Goal: Task Accomplishment & Management: Manage account settings

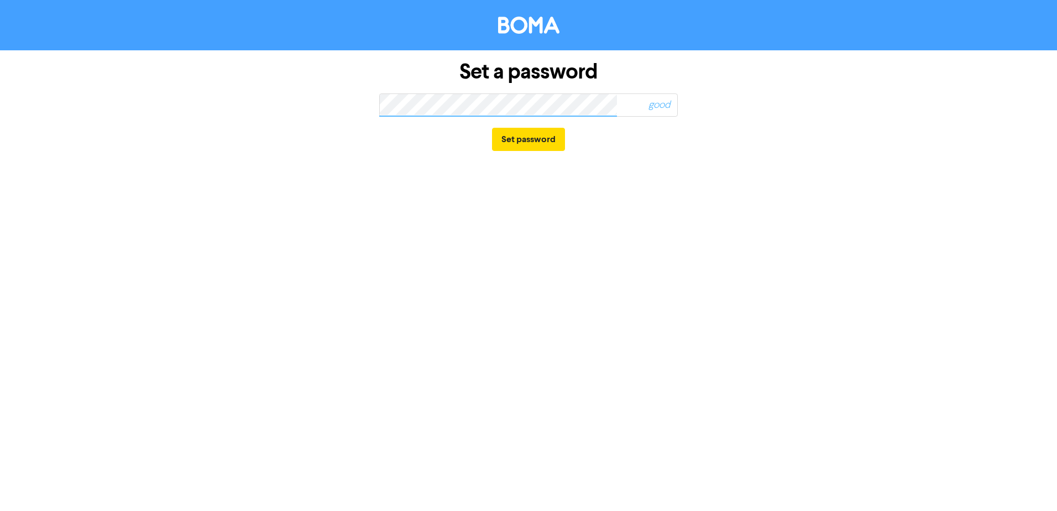
click at [603, 105] on span "good" at bounding box center [632, 104] width 89 height 25
click at [602, 103] on span "good" at bounding box center [632, 104] width 89 height 25
click at [347, 108] on div "Set a password good Set password" at bounding box center [528, 106] width 630 height 112
click at [524, 145] on button "Set password" at bounding box center [528, 139] width 73 height 23
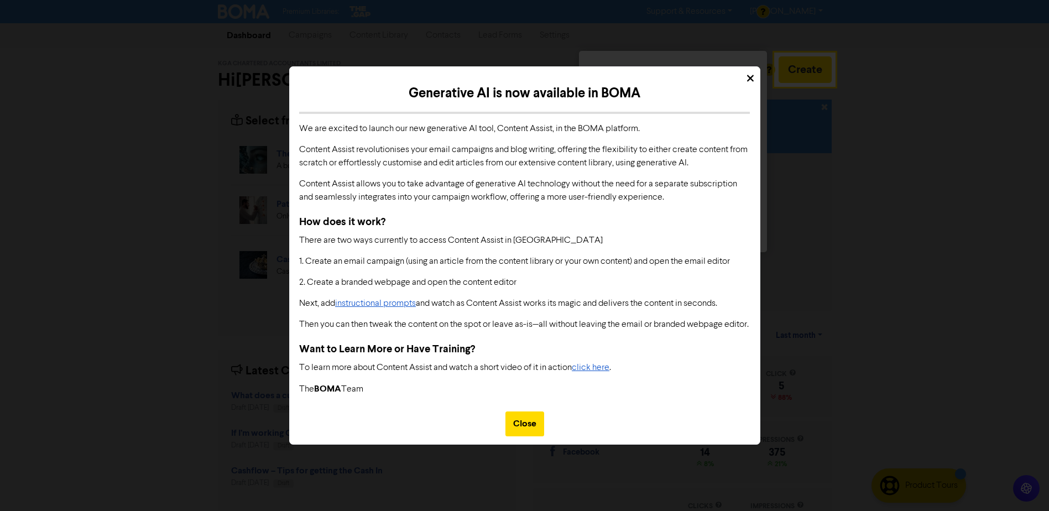
click at [530, 410] on div "Close" at bounding box center [525, 424] width 470 height 40
click at [530, 421] on div "Close" at bounding box center [524, 423] width 39 height 25
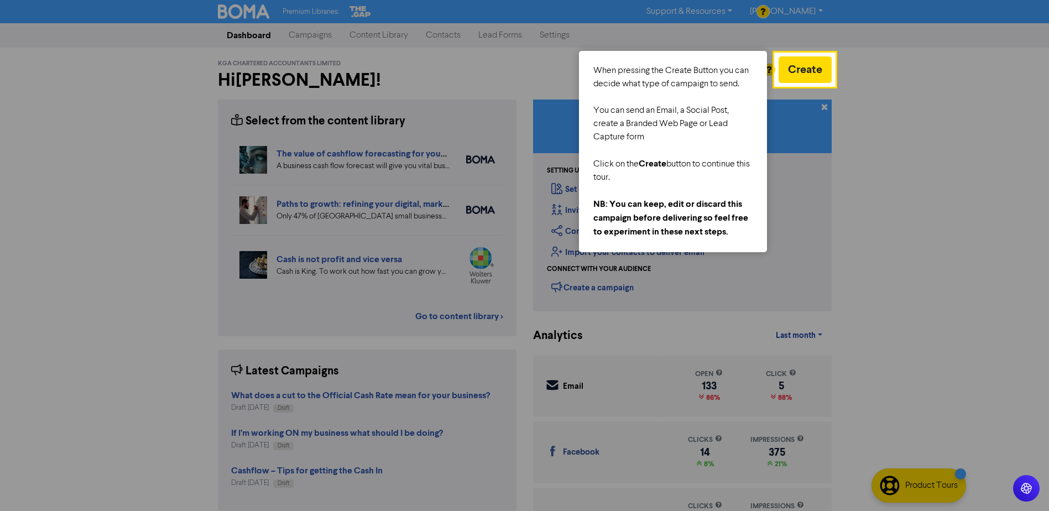
click at [900, 92] on div at bounding box center [941, 277] width 215 height 554
click at [800, 75] on button "Create" at bounding box center [805, 69] width 53 height 27
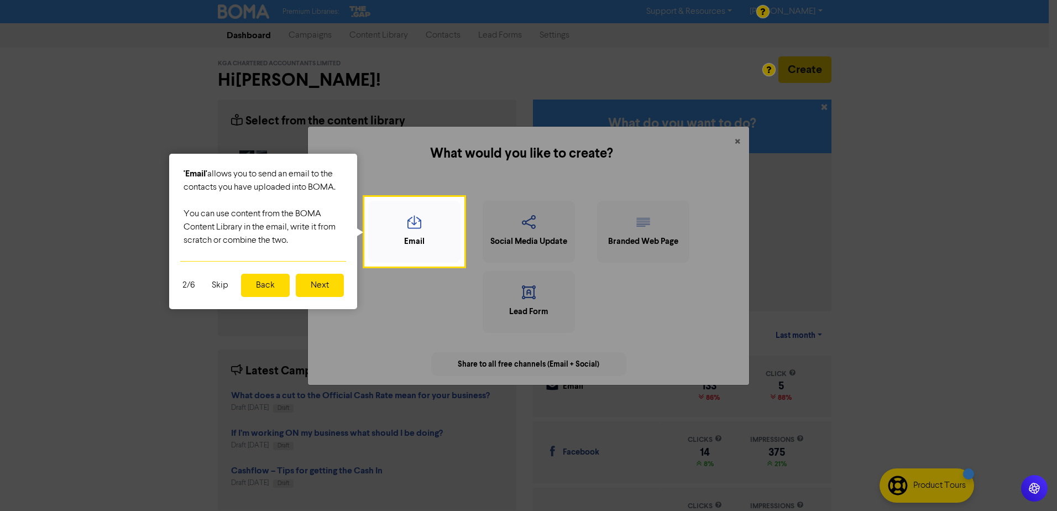
click at [321, 289] on button "Next" at bounding box center [320, 285] width 48 height 23
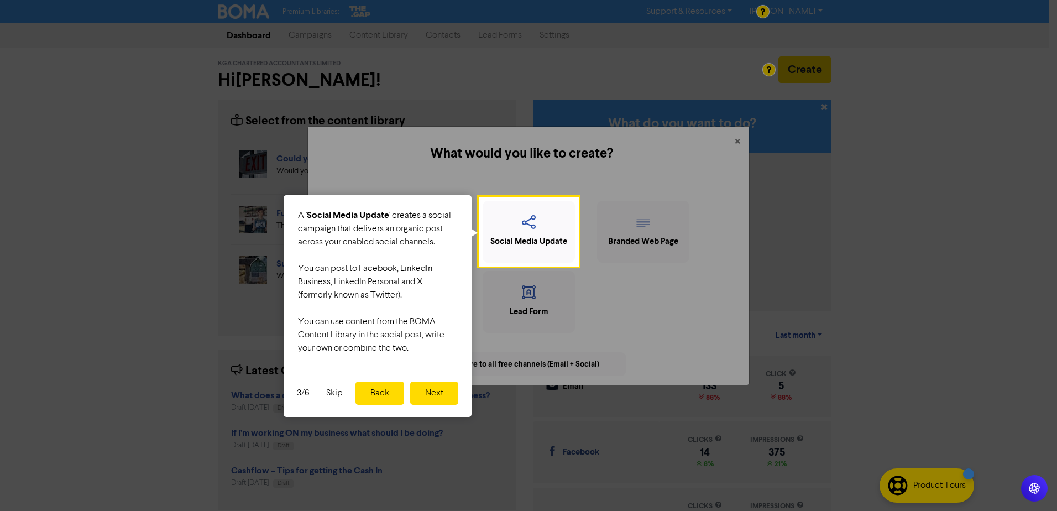
click at [418, 393] on button "Next" at bounding box center [434, 393] width 48 height 23
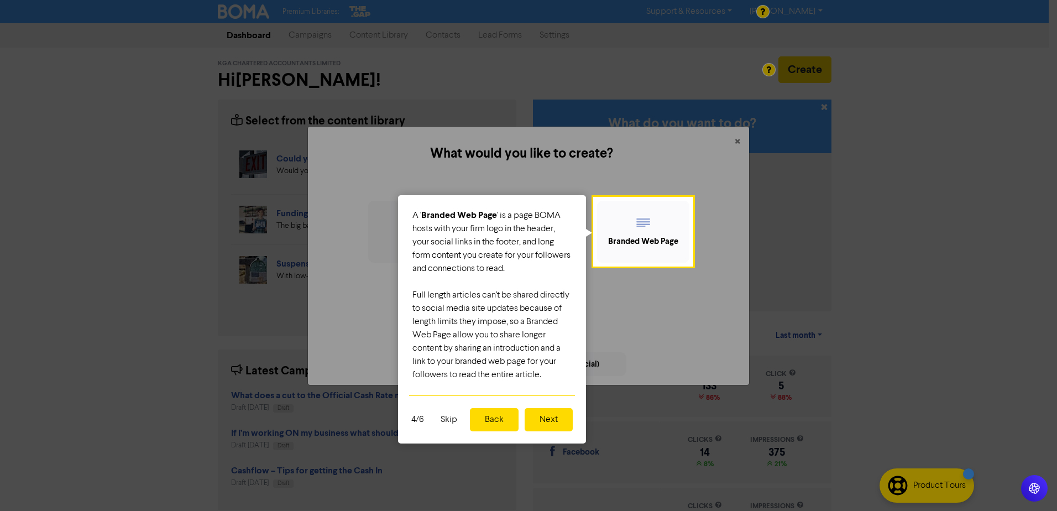
click at [546, 421] on button "Next" at bounding box center [549, 419] width 48 height 23
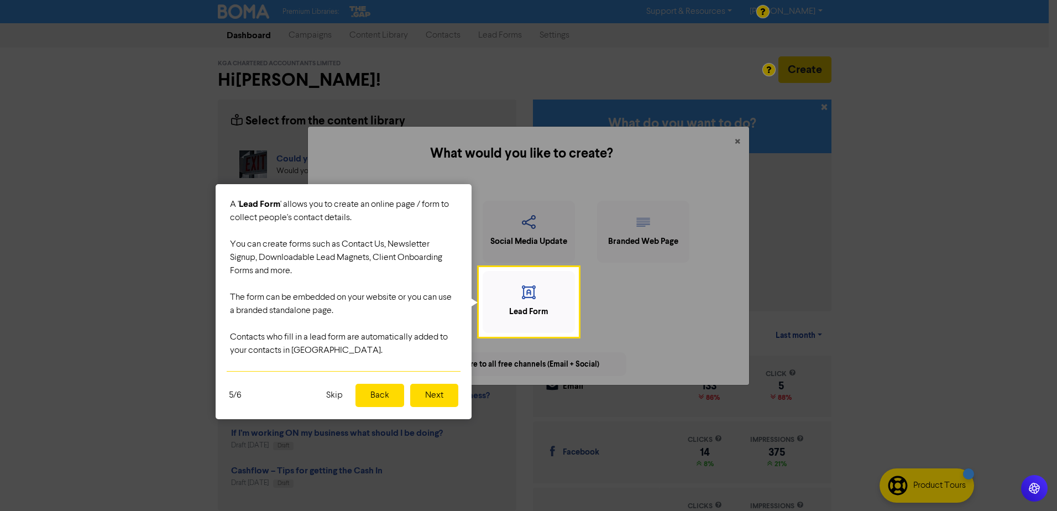
click at [446, 399] on button "Next" at bounding box center [434, 395] width 48 height 23
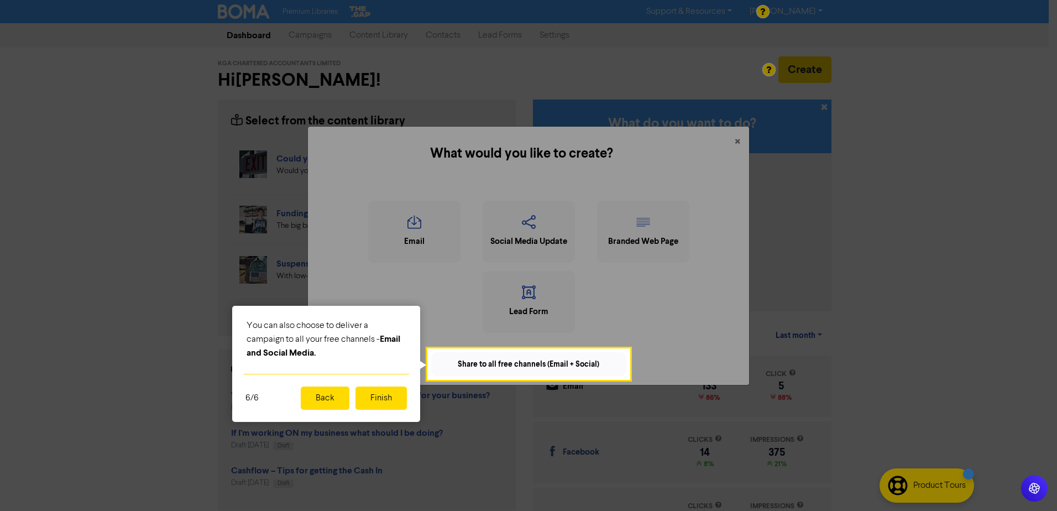
click at [369, 400] on button "Finish" at bounding box center [381, 398] width 51 height 23
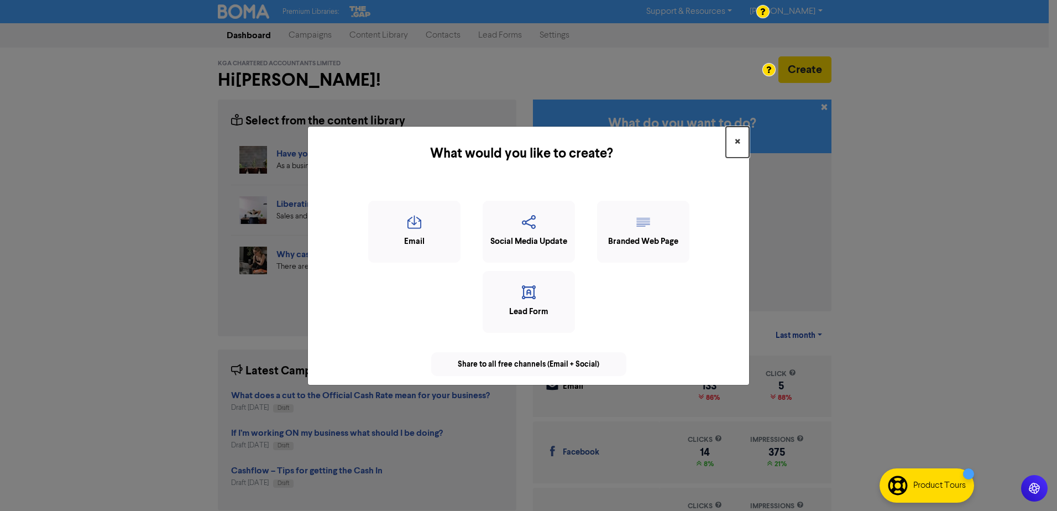
click at [737, 140] on span "×" at bounding box center [738, 142] width 6 height 17
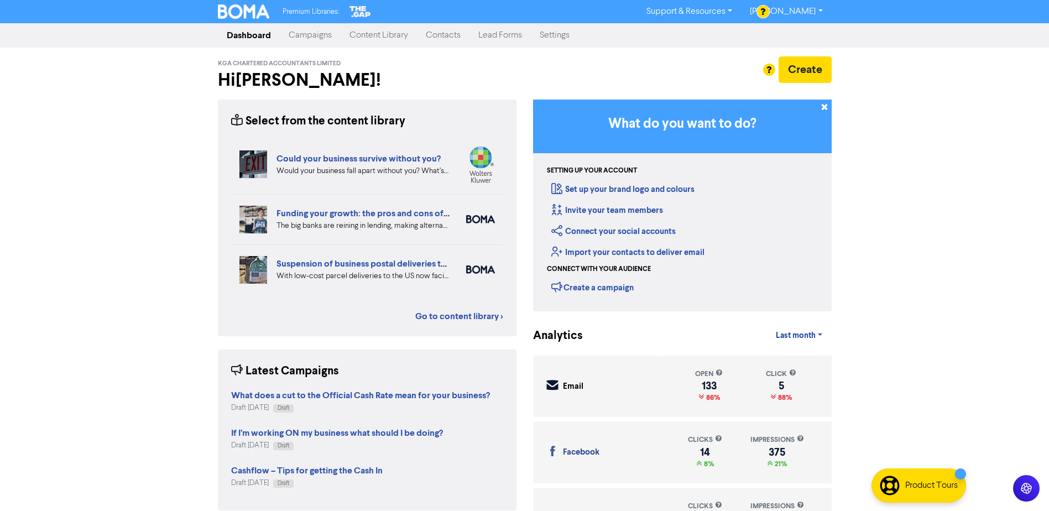
click at [311, 32] on link "Campaigns" at bounding box center [310, 35] width 61 height 22
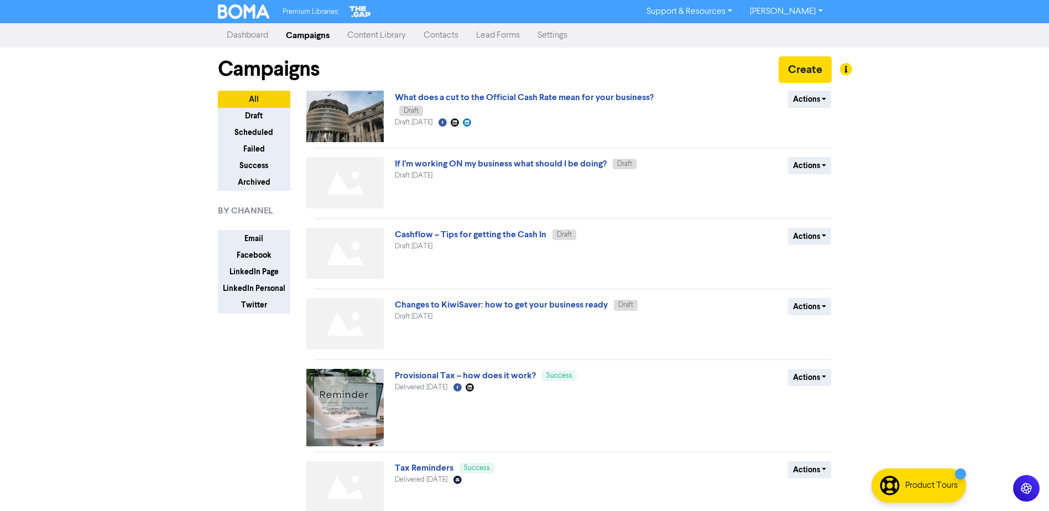
click at [392, 39] on link "Content Library" at bounding box center [376, 35] width 76 height 22
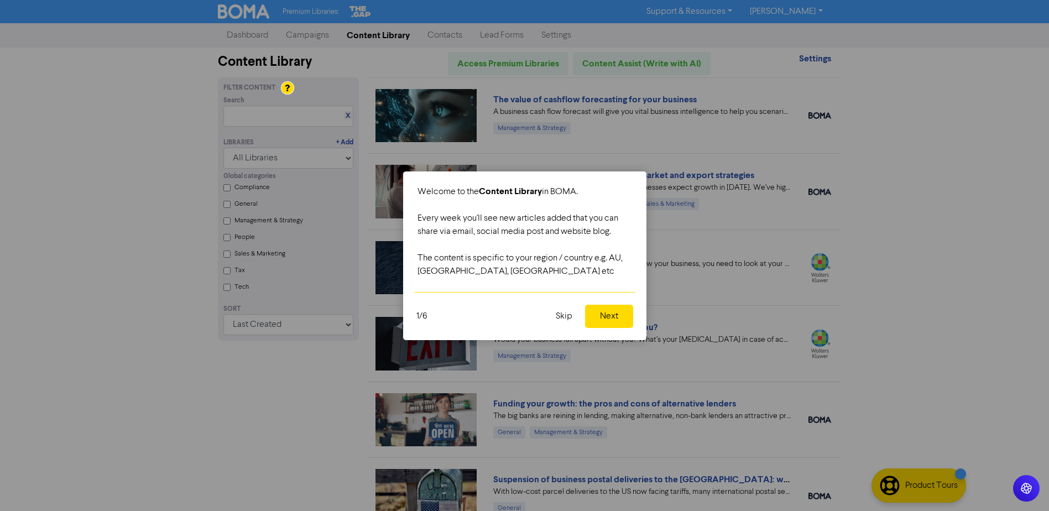
click at [566, 312] on button "Skip" at bounding box center [564, 316] width 30 height 23
